Goal: Task Accomplishment & Management: Manage account settings

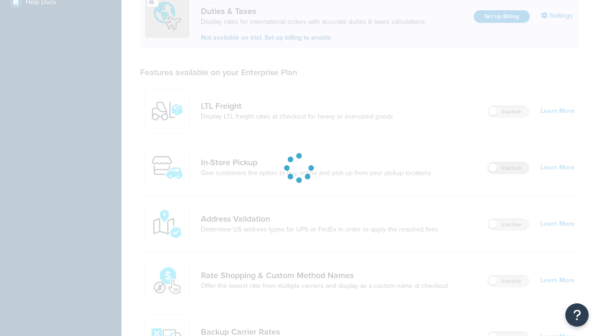
click at [508, 163] on label "Inactive" at bounding box center [508, 168] width 41 height 11
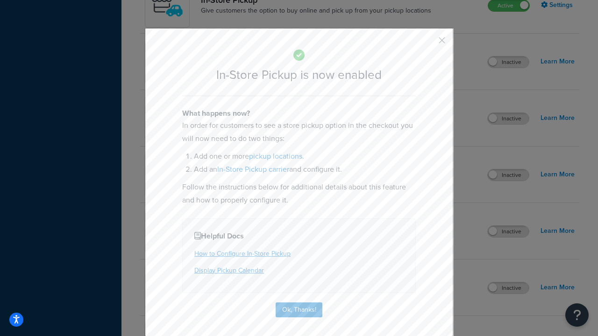
click at [428, 43] on button "button" at bounding box center [428, 44] width 2 height 2
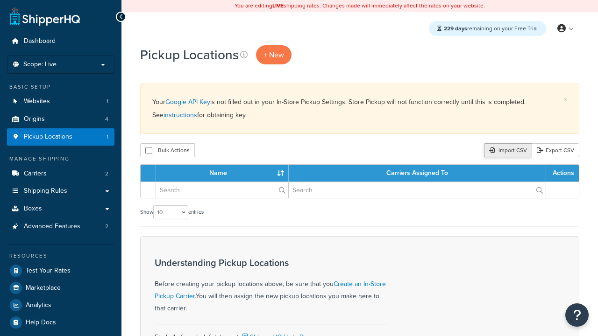
click at [507, 151] on div "Import CSV" at bounding box center [508, 150] width 48 height 14
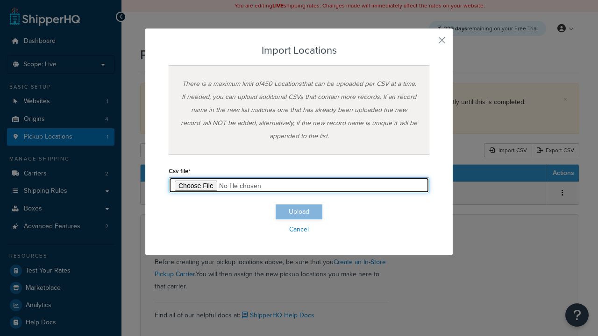
click at [299, 186] on input "file" at bounding box center [299, 186] width 261 height 16
type input "C:\fakepath\importLocationsSuccess.csv"
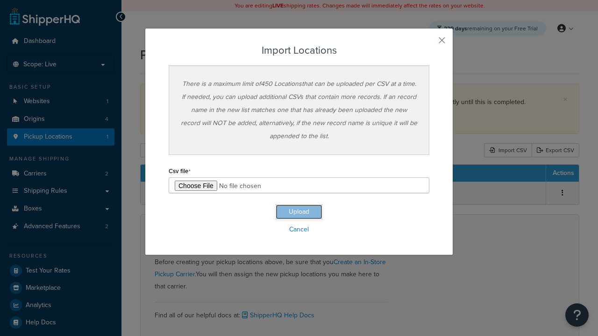
click at [299, 212] on button "Upload" at bounding box center [299, 212] width 47 height 15
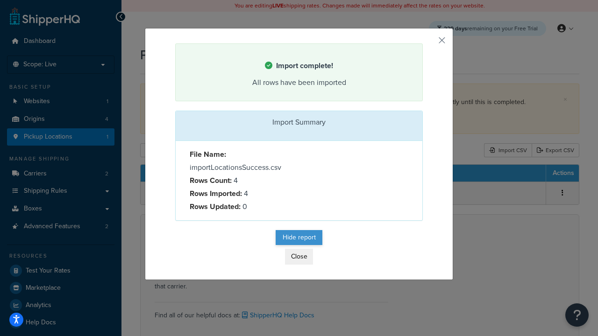
click at [299, 239] on button "Hide report" at bounding box center [299, 237] width 47 height 15
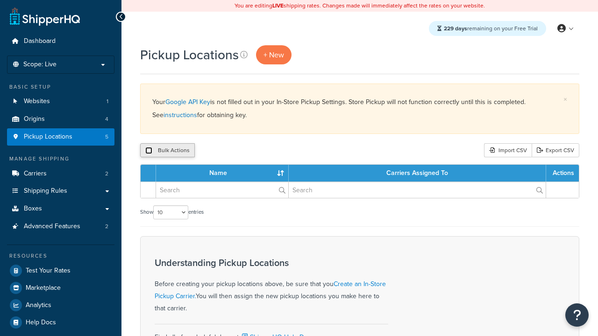
click at [149, 151] on input "checkbox" at bounding box center [148, 150] width 7 height 7
checkbox input "true"
click at [0, 0] on button "Delete" at bounding box center [0, 0] width 0 height 0
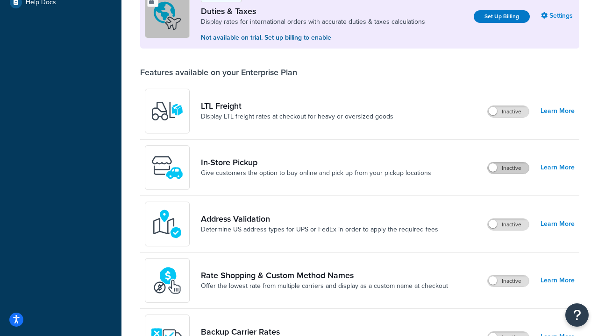
scroll to position [285, 0]
